Goal: Navigation & Orientation: Find specific page/section

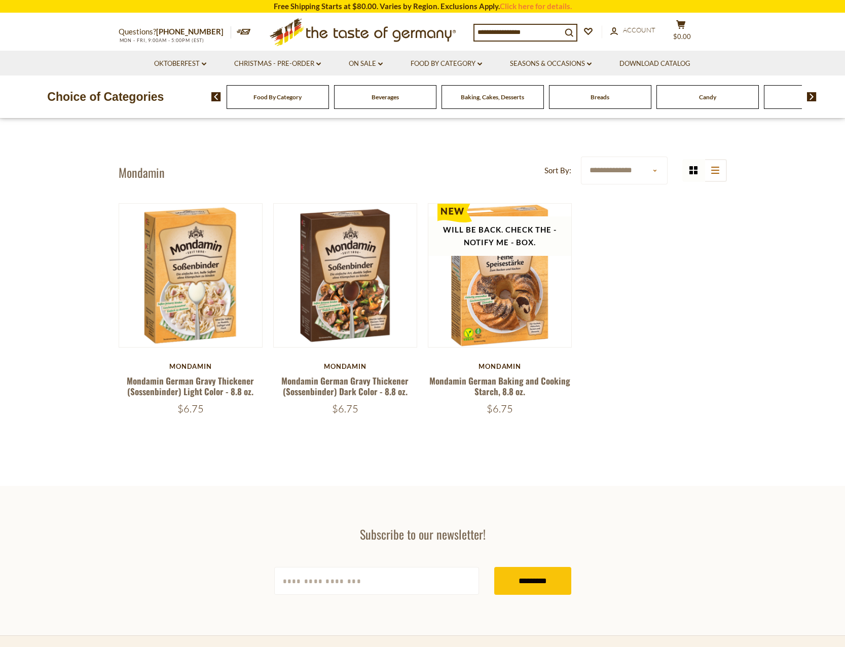
scroll to position [4, 0]
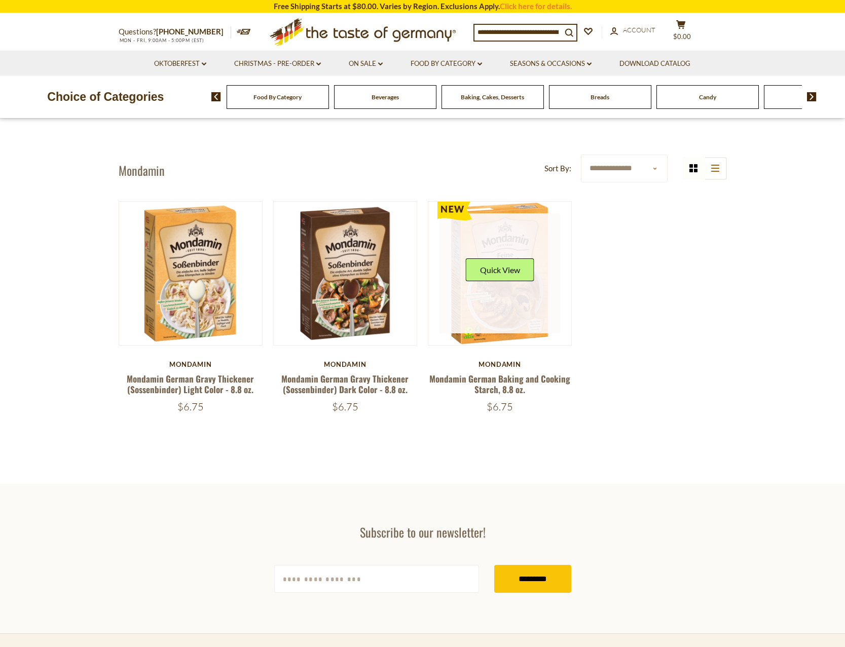
click at [516, 305] on link at bounding box center [499, 273] width 121 height 121
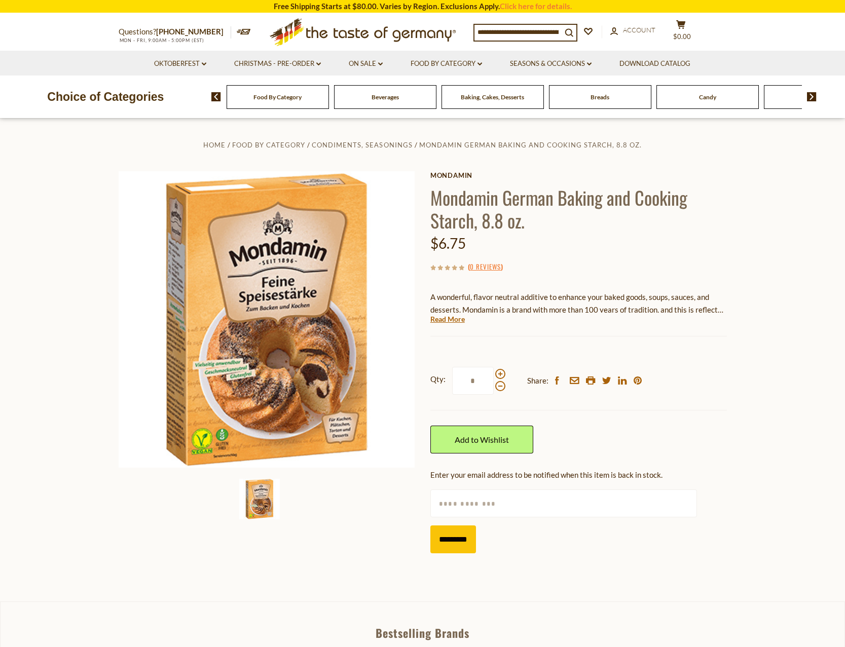
click at [357, 36] on icon at bounding box center [362, 30] width 186 height 24
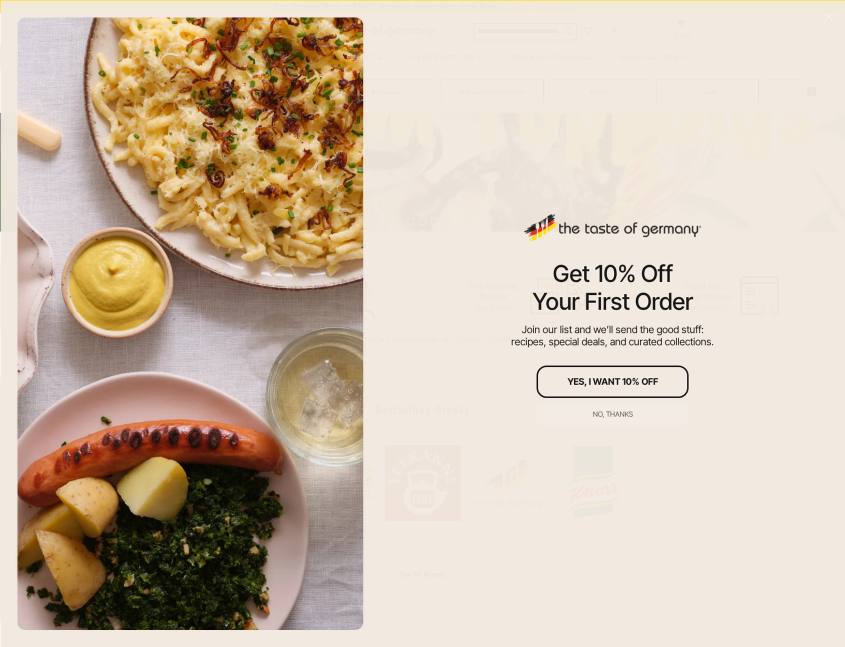
scroll to position [247, 0]
click at [633, 409] on button "No, thanks" at bounding box center [613, 414] width 152 height 22
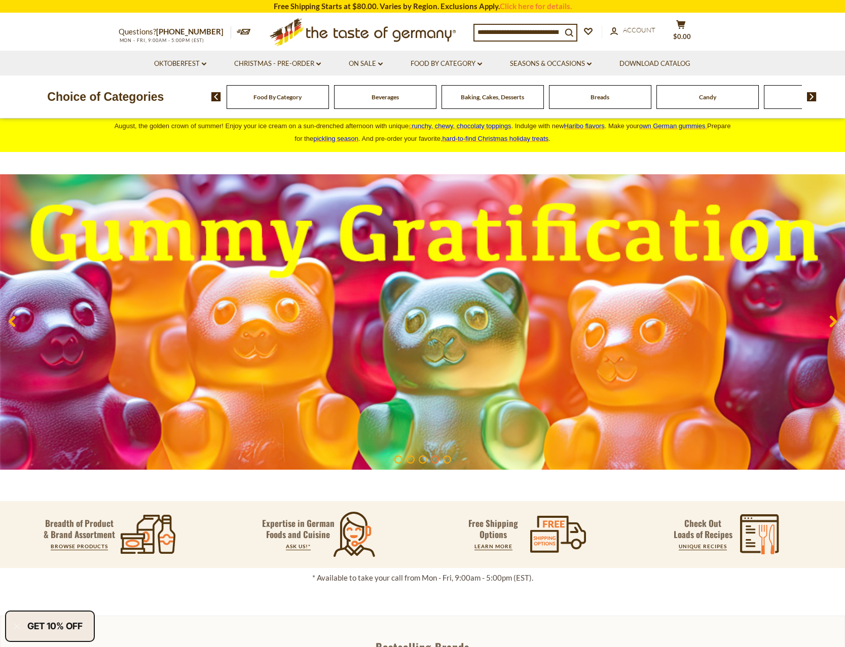
scroll to position [0, 0]
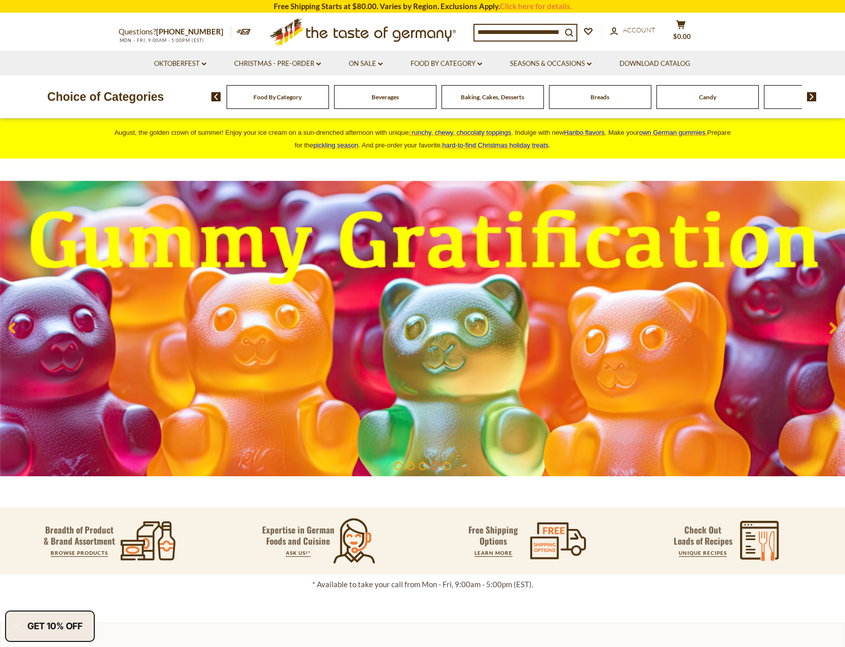
click at [260, 97] on span "Food By Category" at bounding box center [277, 97] width 48 height 8
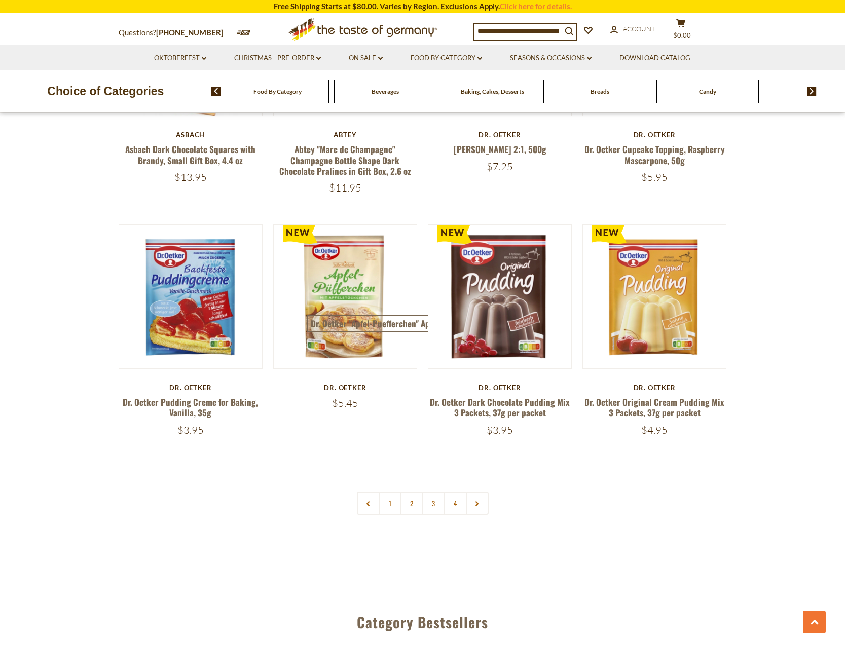
scroll to position [1998, 0]
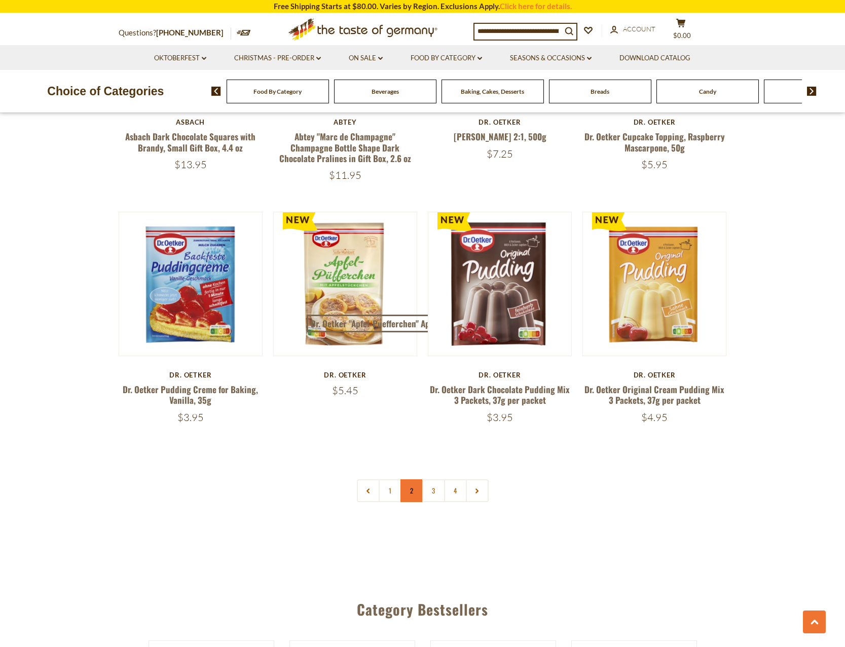
click at [413, 485] on link "2" at bounding box center [411, 490] width 23 height 23
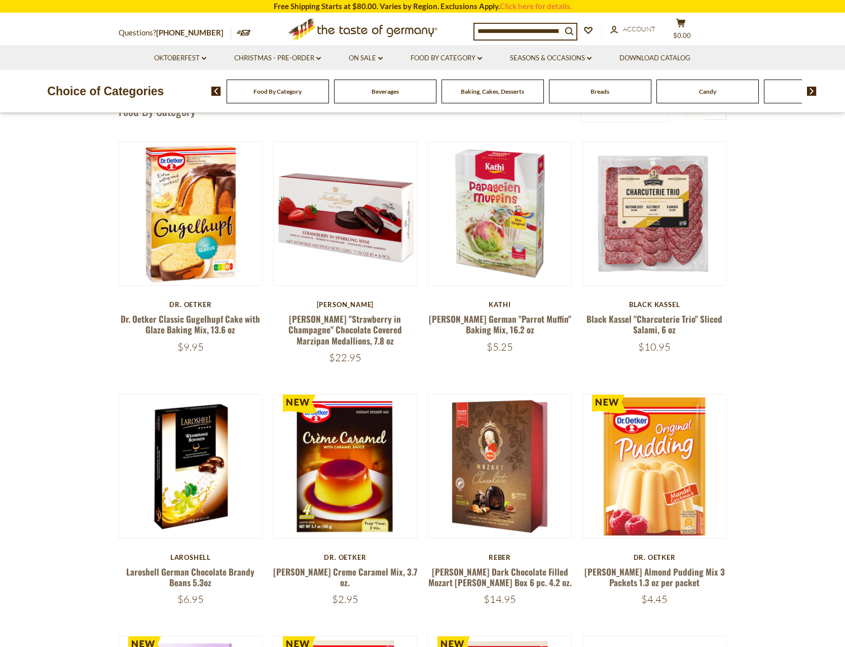
scroll to position [0, 0]
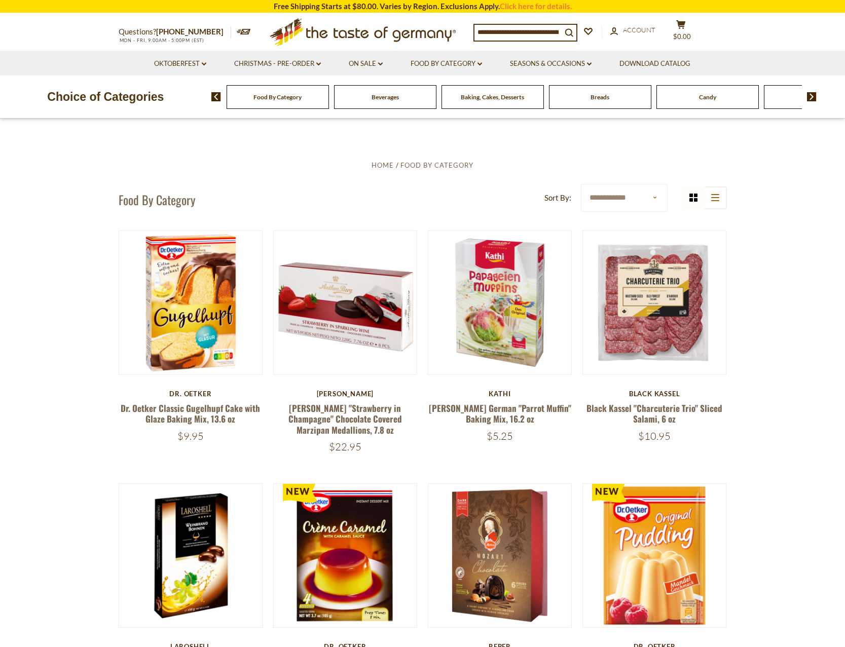
click at [808, 96] on img at bounding box center [812, 96] width 10 height 9
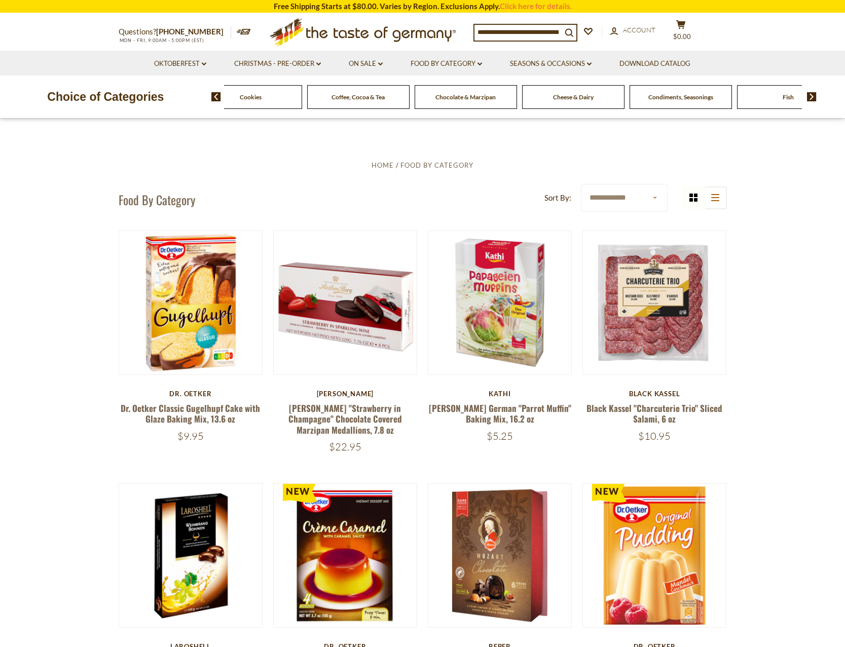
click at [808, 96] on img at bounding box center [812, 96] width 10 height 9
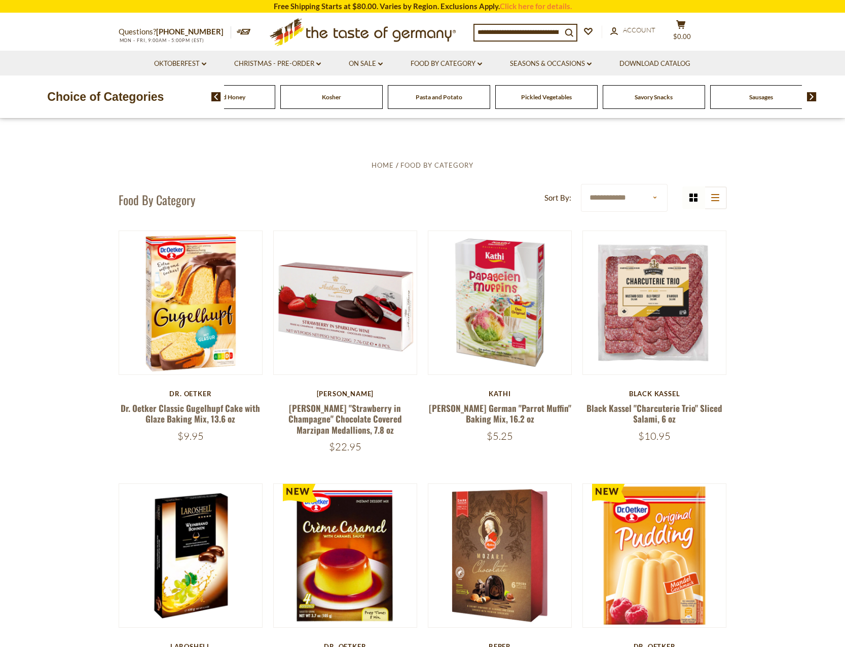
click at [770, 98] on span "Sausages" at bounding box center [761, 97] width 24 height 8
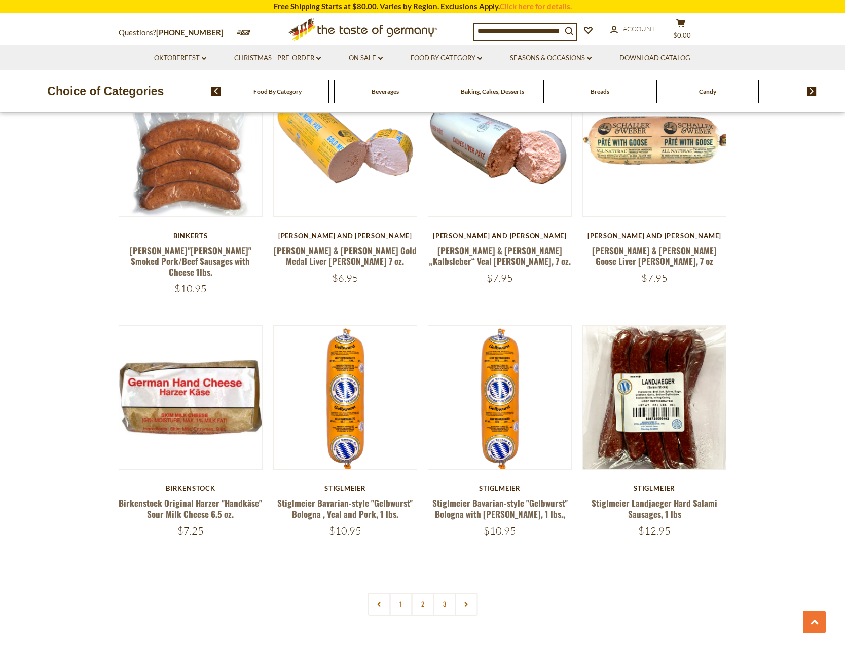
scroll to position [2167, 0]
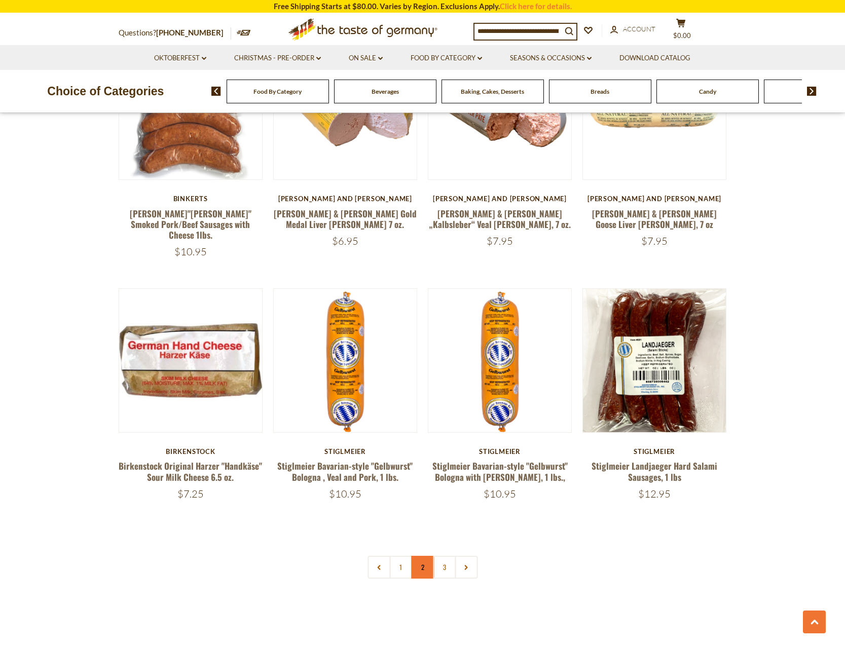
click at [423, 556] on link "2" at bounding box center [422, 567] width 23 height 23
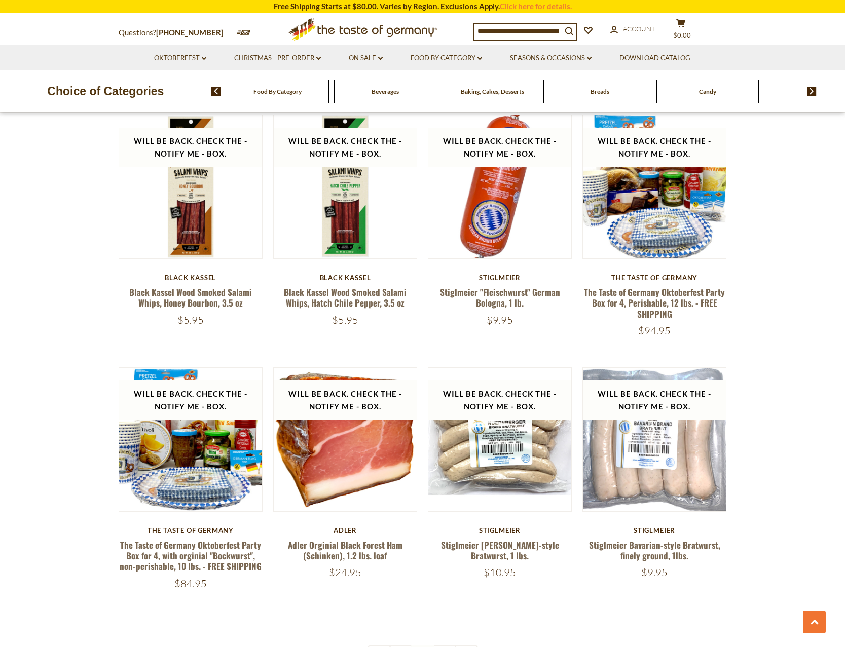
scroll to position [2201, 0]
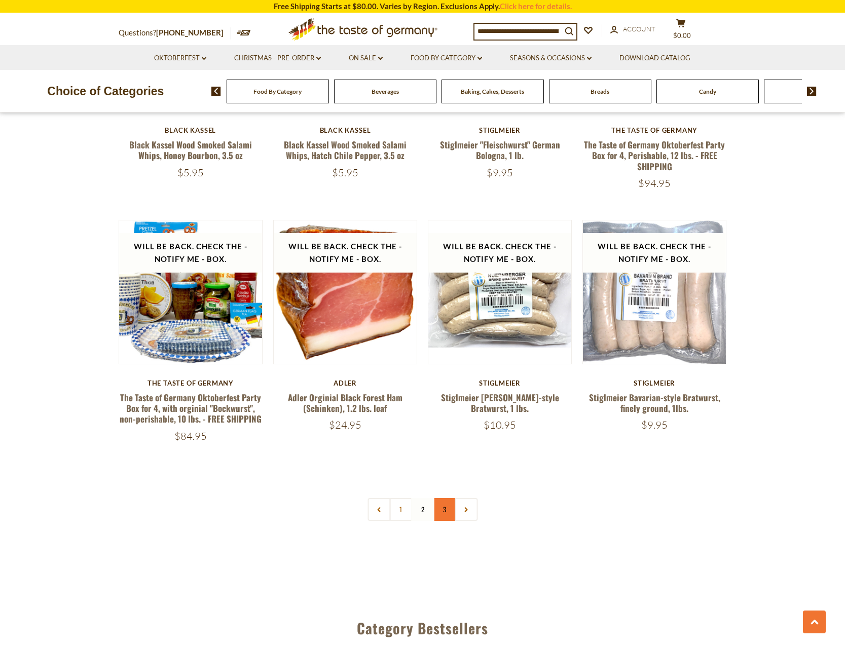
click at [442, 498] on link "3" at bounding box center [444, 509] width 23 height 23
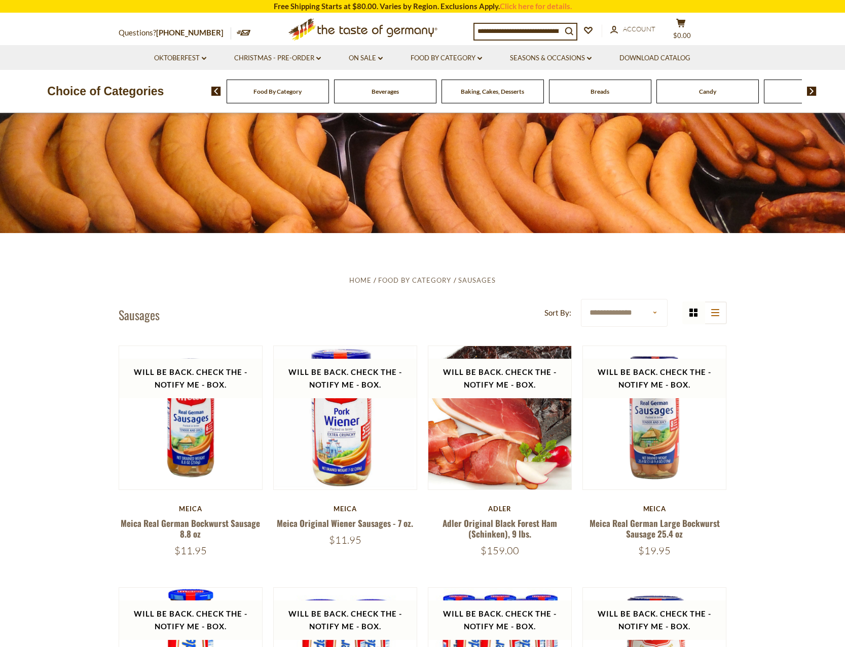
scroll to position [94, 0]
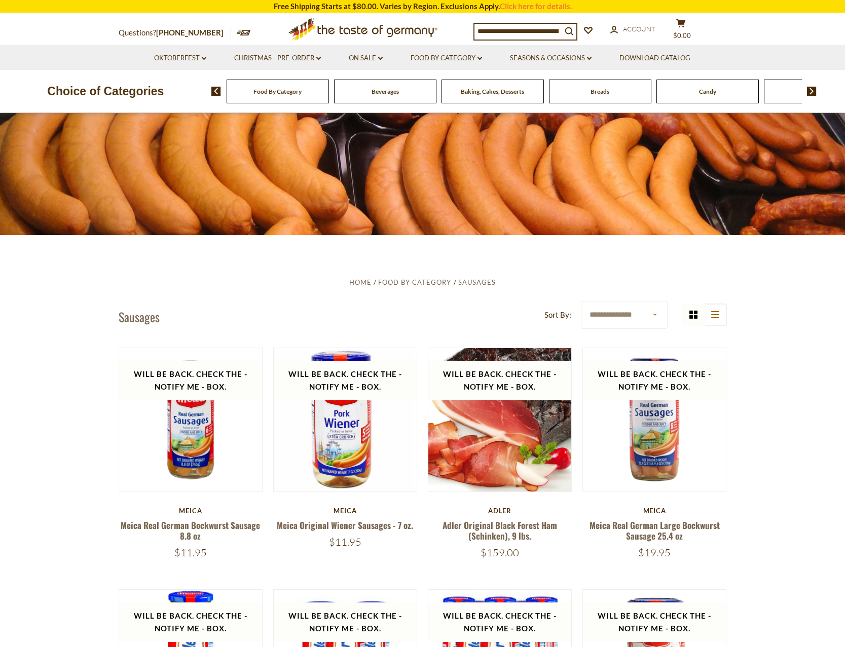
click at [329, 89] on div "Breads" at bounding box center [278, 92] width 102 height 24
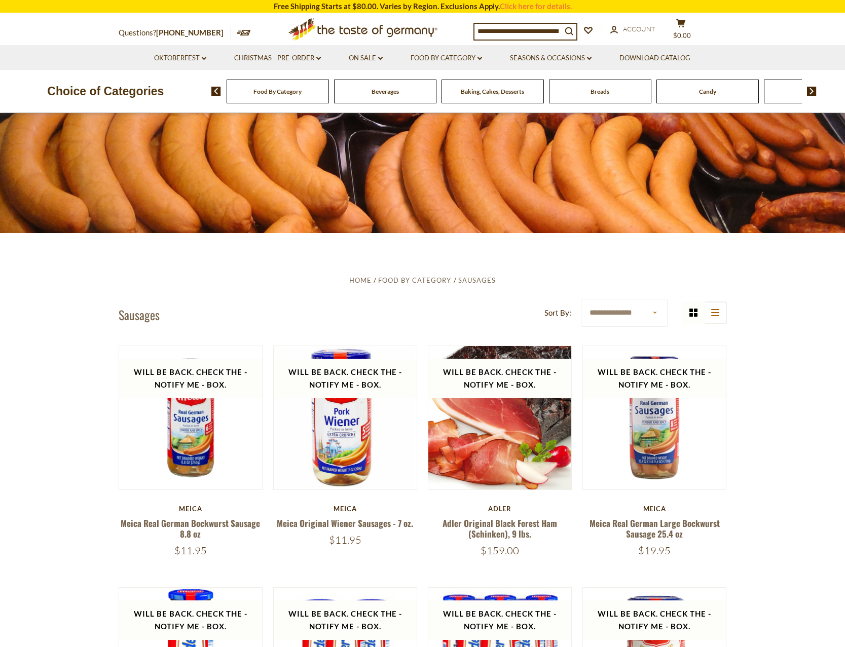
click at [608, 88] on span "Breads" at bounding box center [599, 92] width 19 height 8
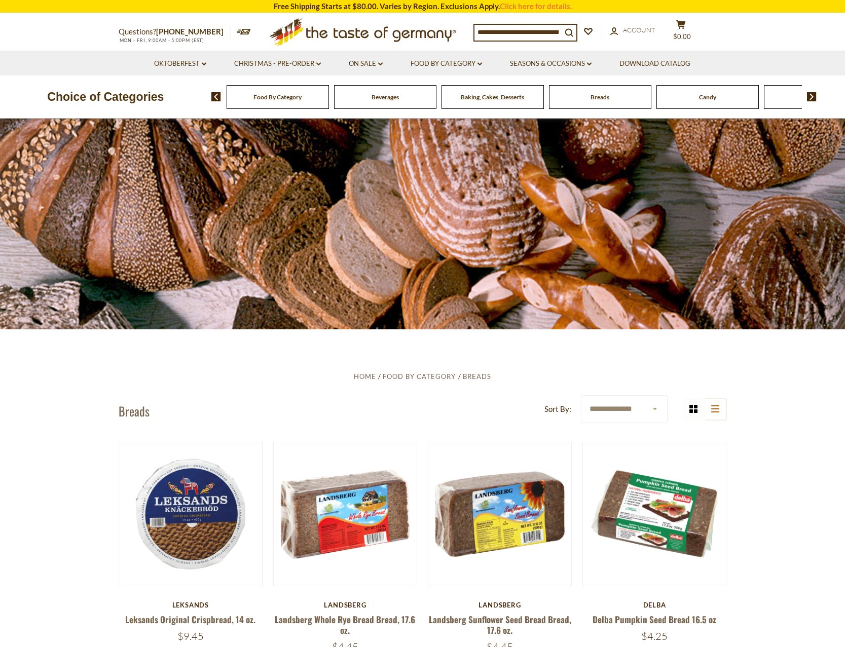
click at [806, 95] on span at bounding box center [807, 96] width 17 height 9
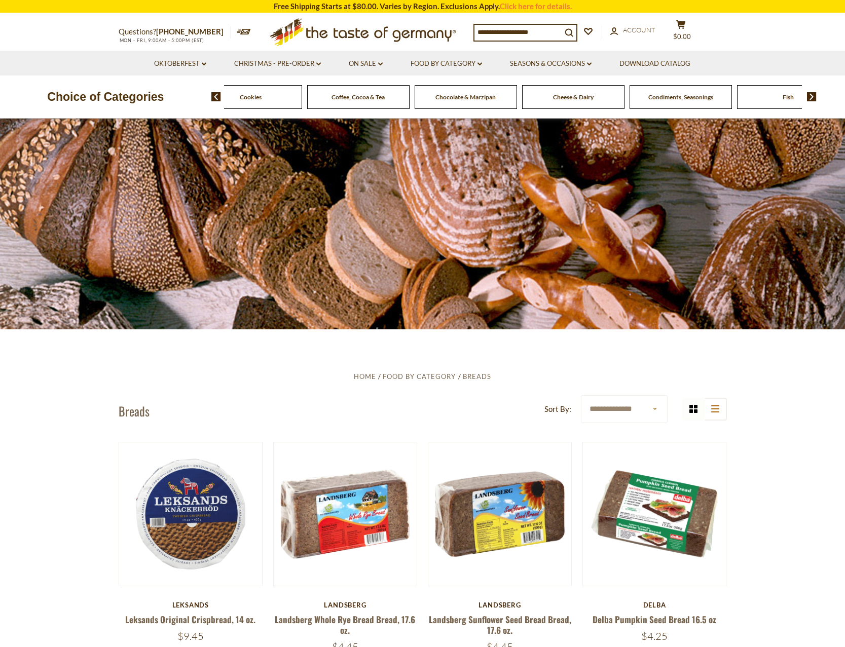
click at [574, 98] on span "Cheese & Dairy" at bounding box center [573, 97] width 41 height 8
